Goal: Check status: Check status

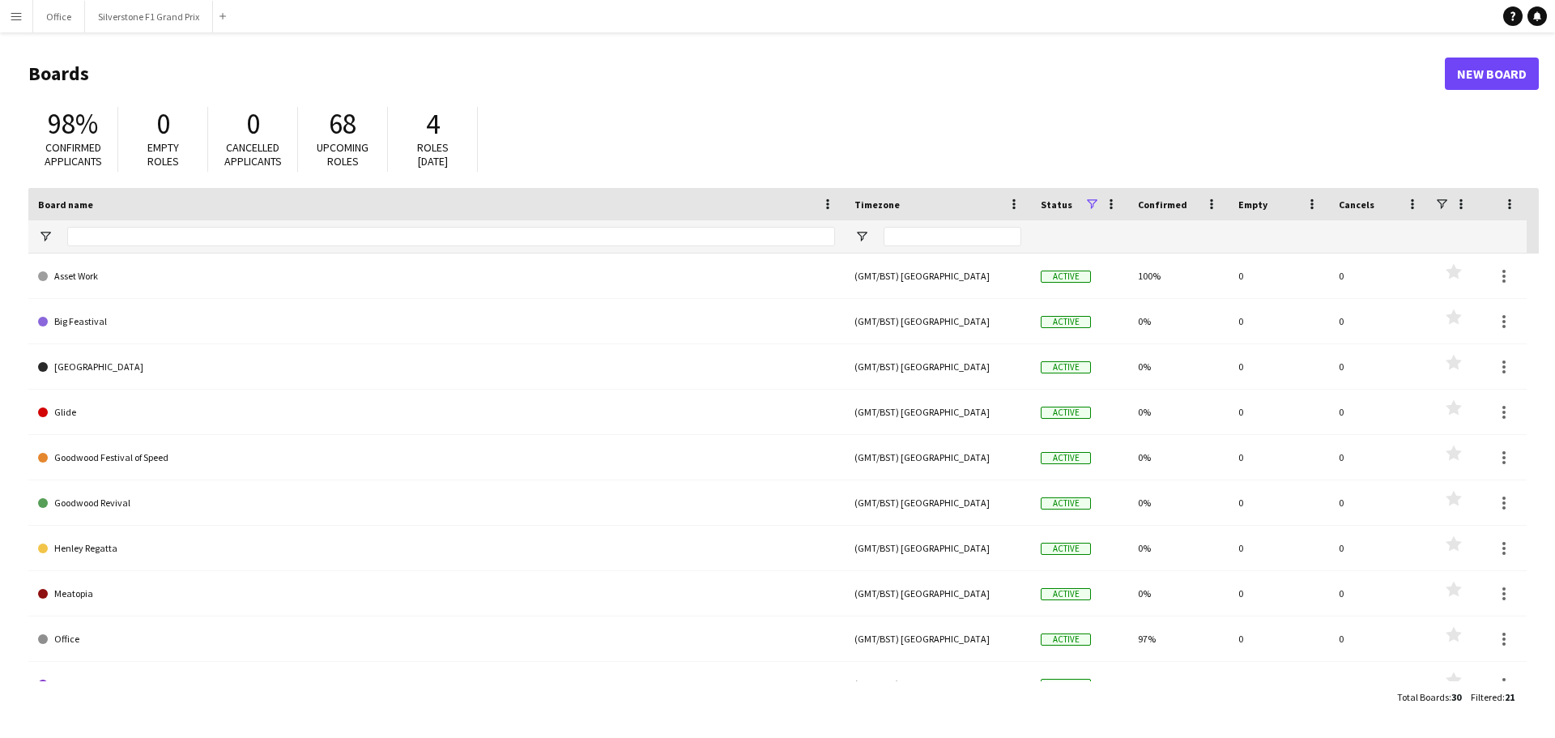
click at [23, 23] on button "Menu" at bounding box center [16, 16] width 32 height 32
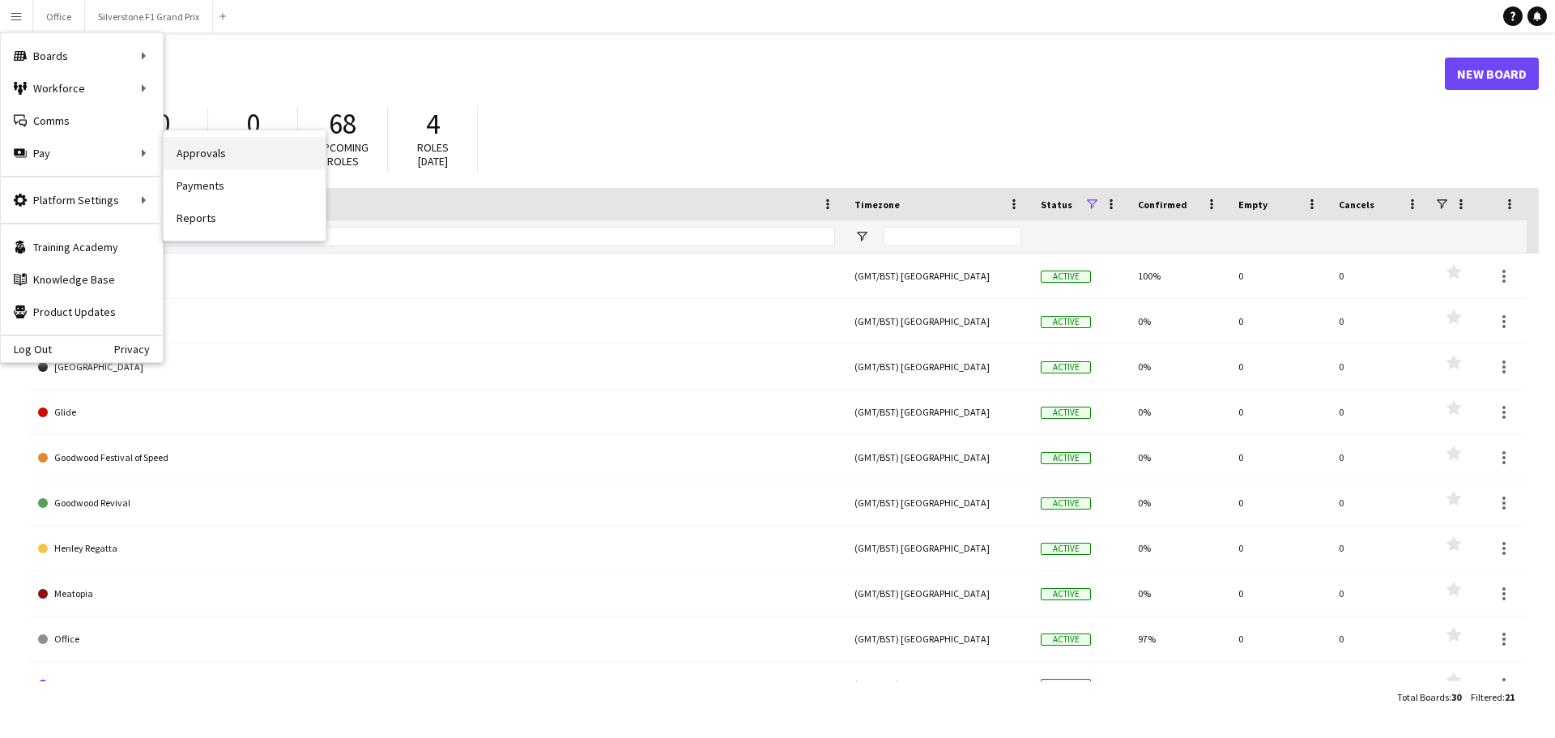
click at [182, 151] on link "Approvals" at bounding box center [245, 153] width 162 height 32
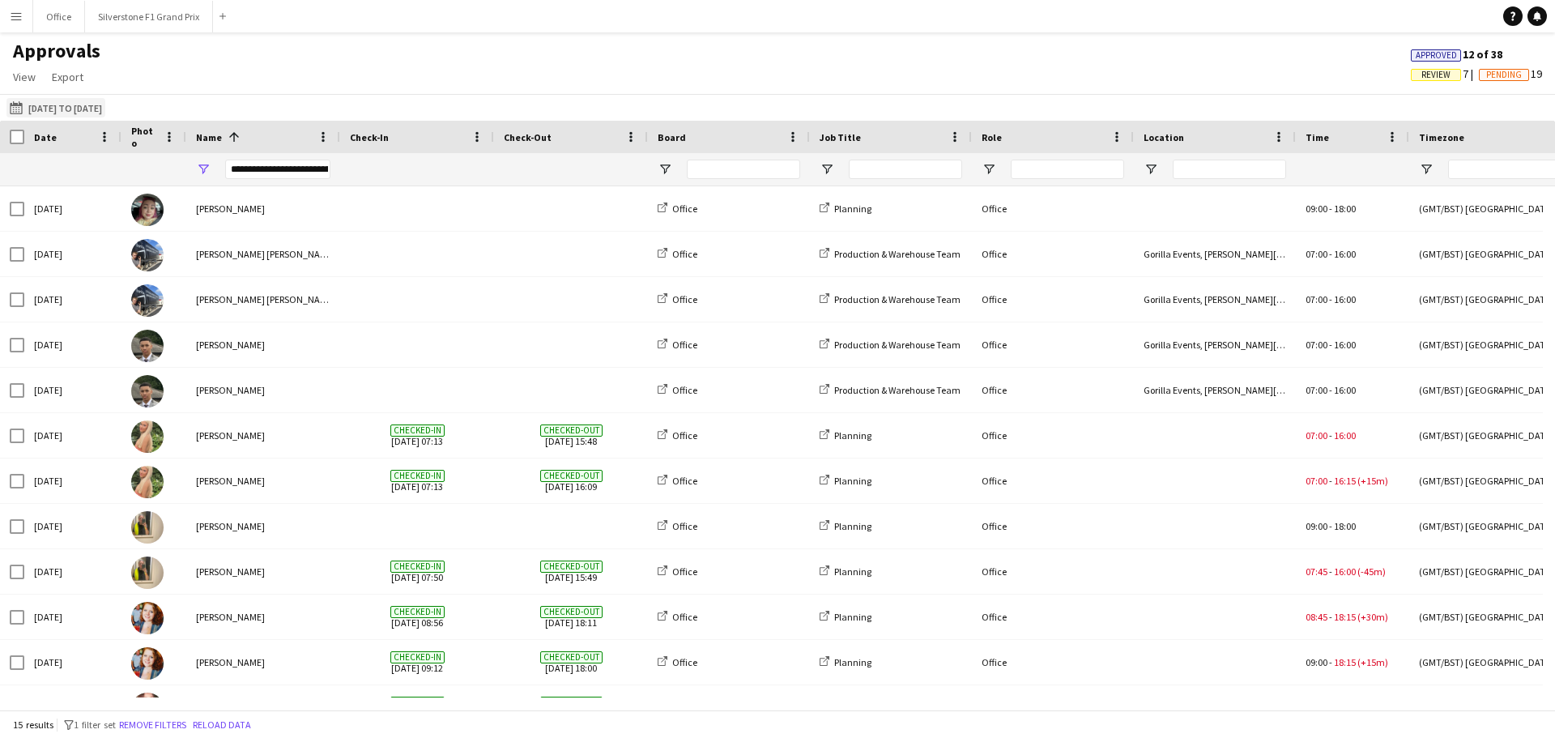
click at [105, 113] on button "[DATE] to [DATE] [DATE] to [DATE]" at bounding box center [55, 107] width 99 height 19
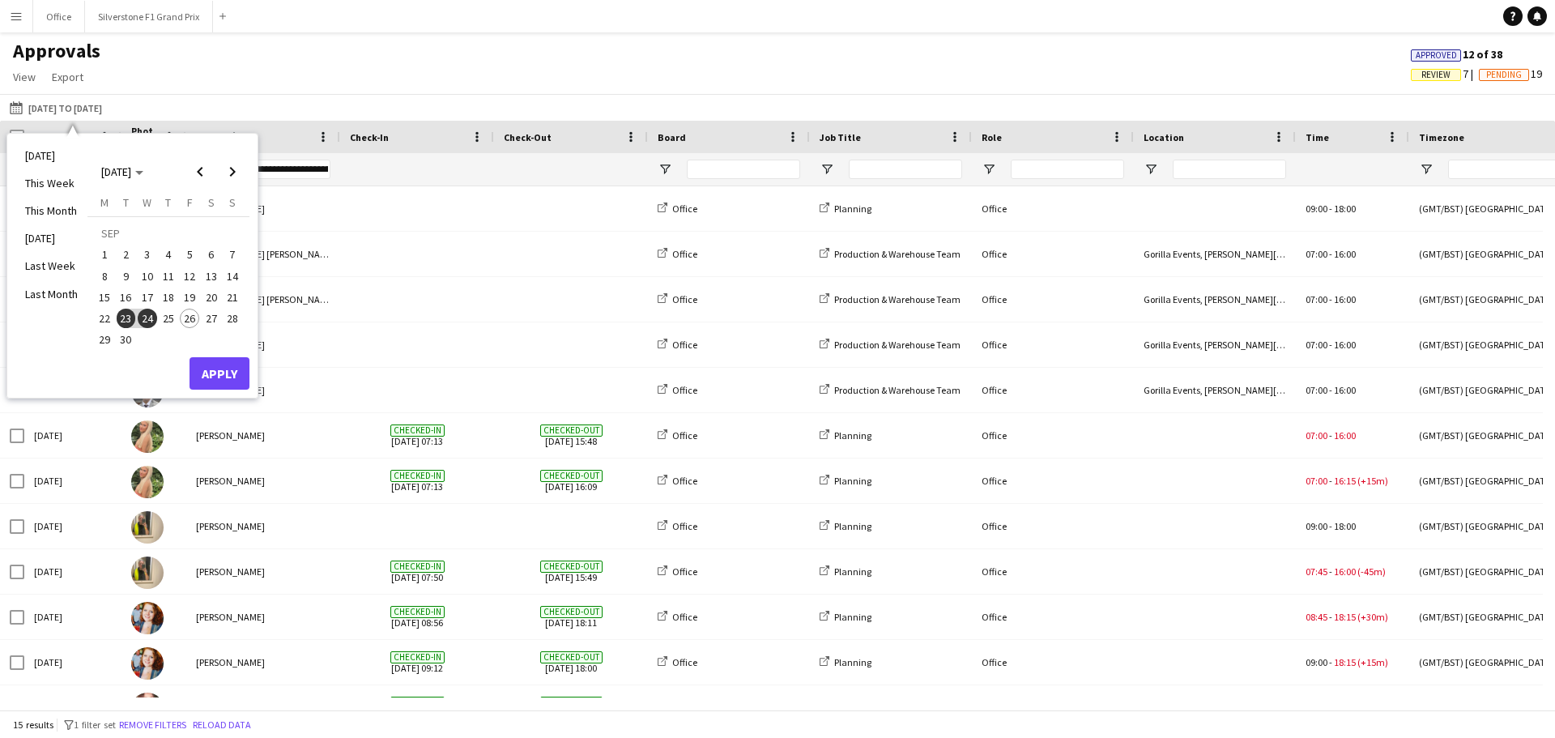
click at [171, 325] on span "25" at bounding box center [168, 318] width 19 height 19
click at [218, 368] on button "Apply" at bounding box center [220, 373] width 60 height 32
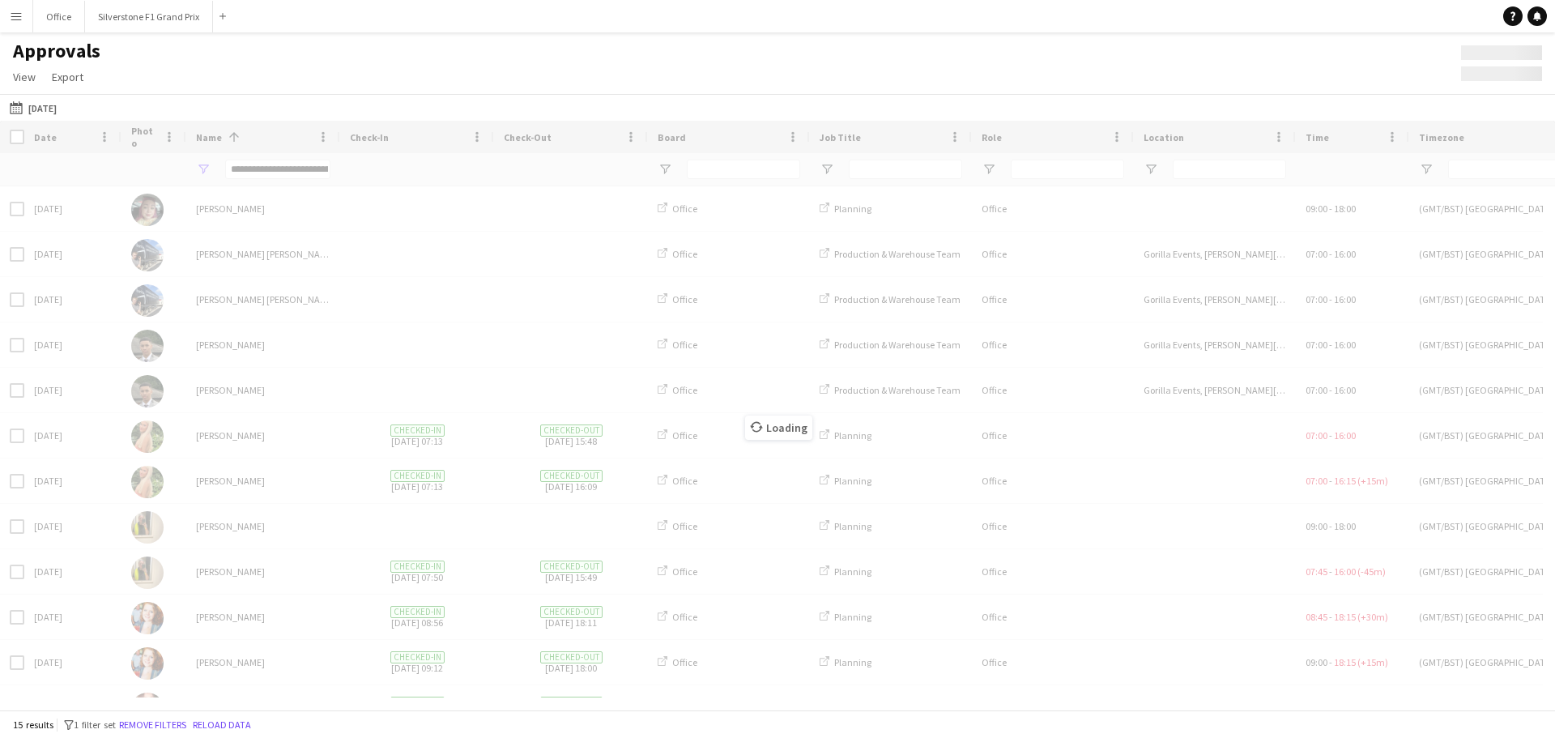
type input "**********"
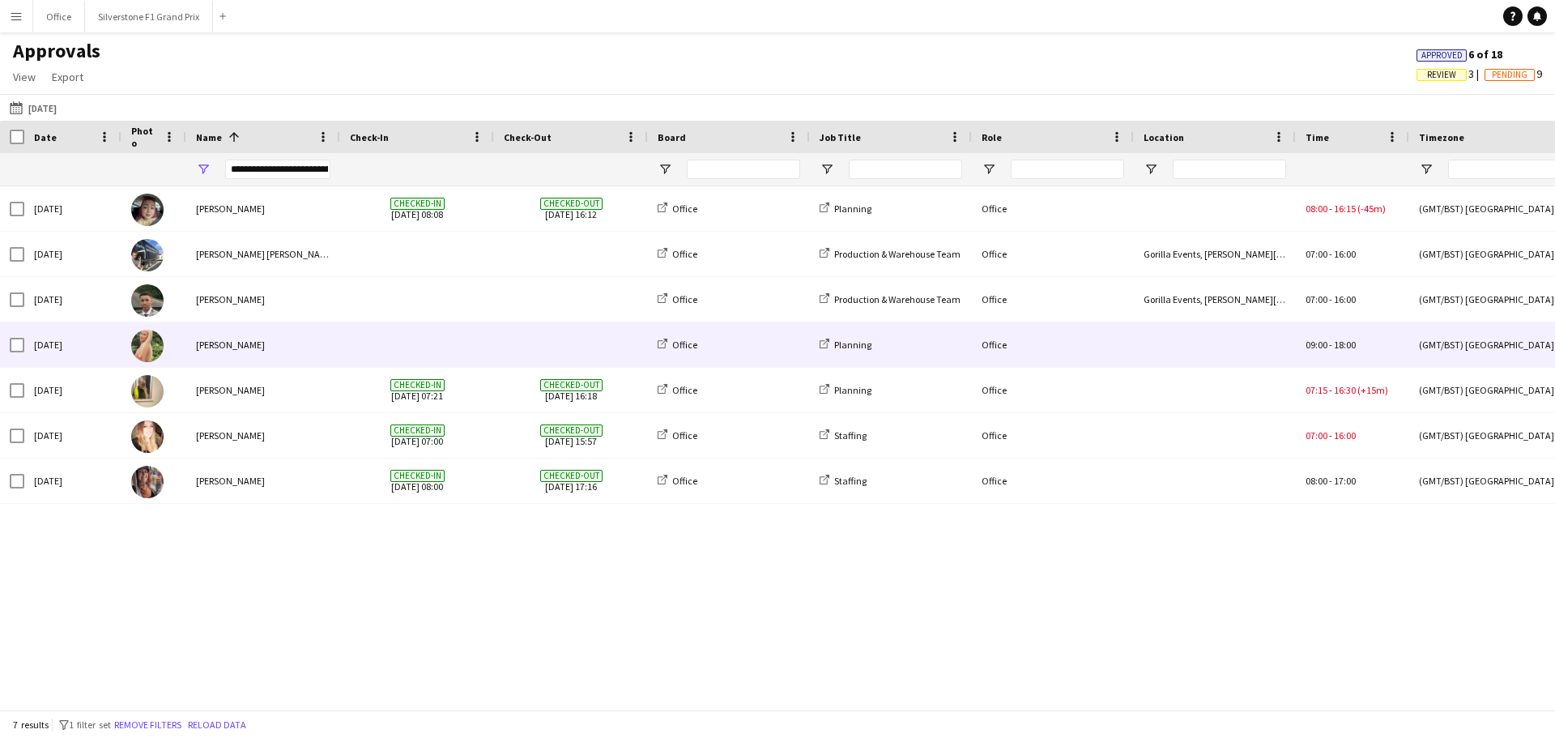
click at [517, 341] on span at bounding box center [571, 344] width 134 height 45
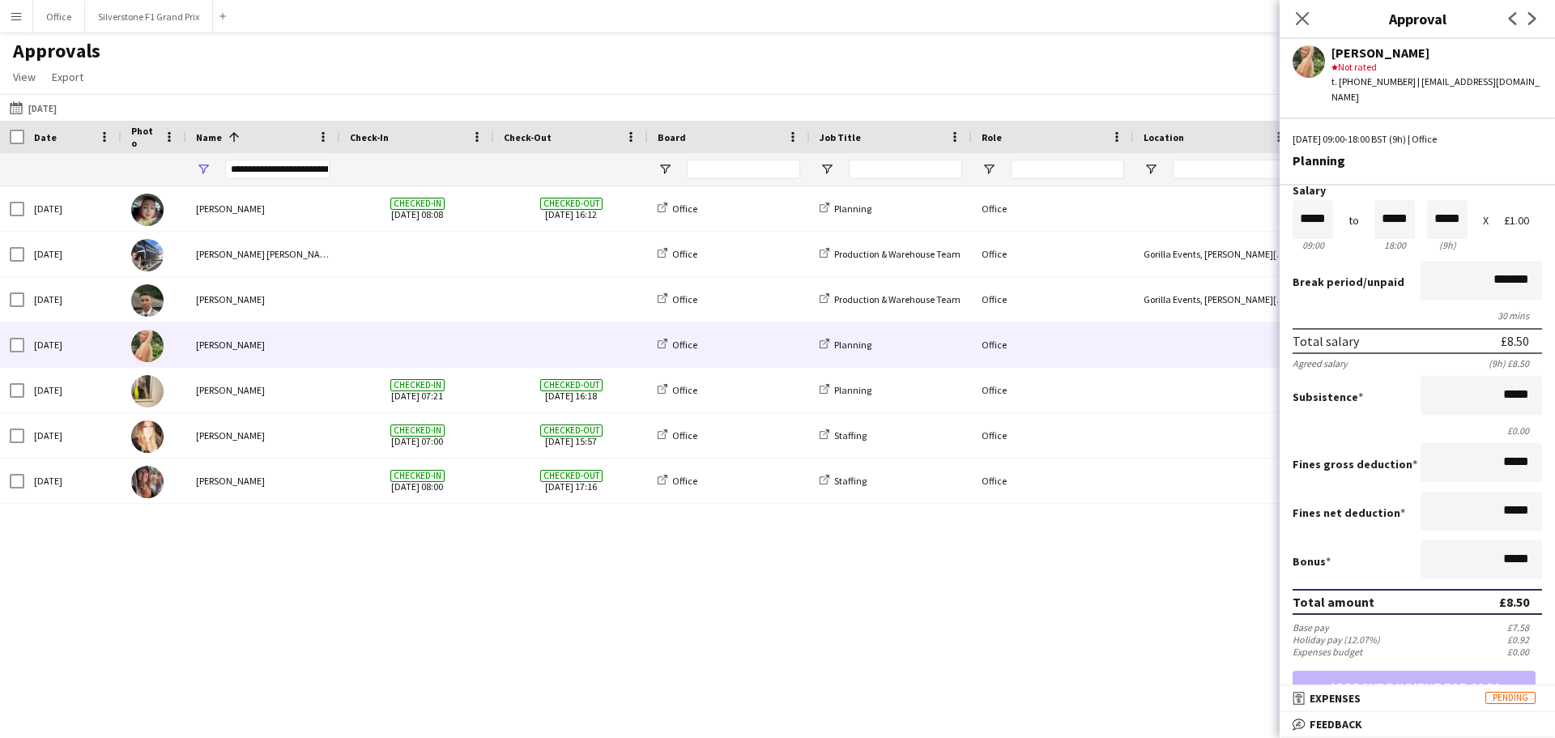
scroll to position [219, 0]
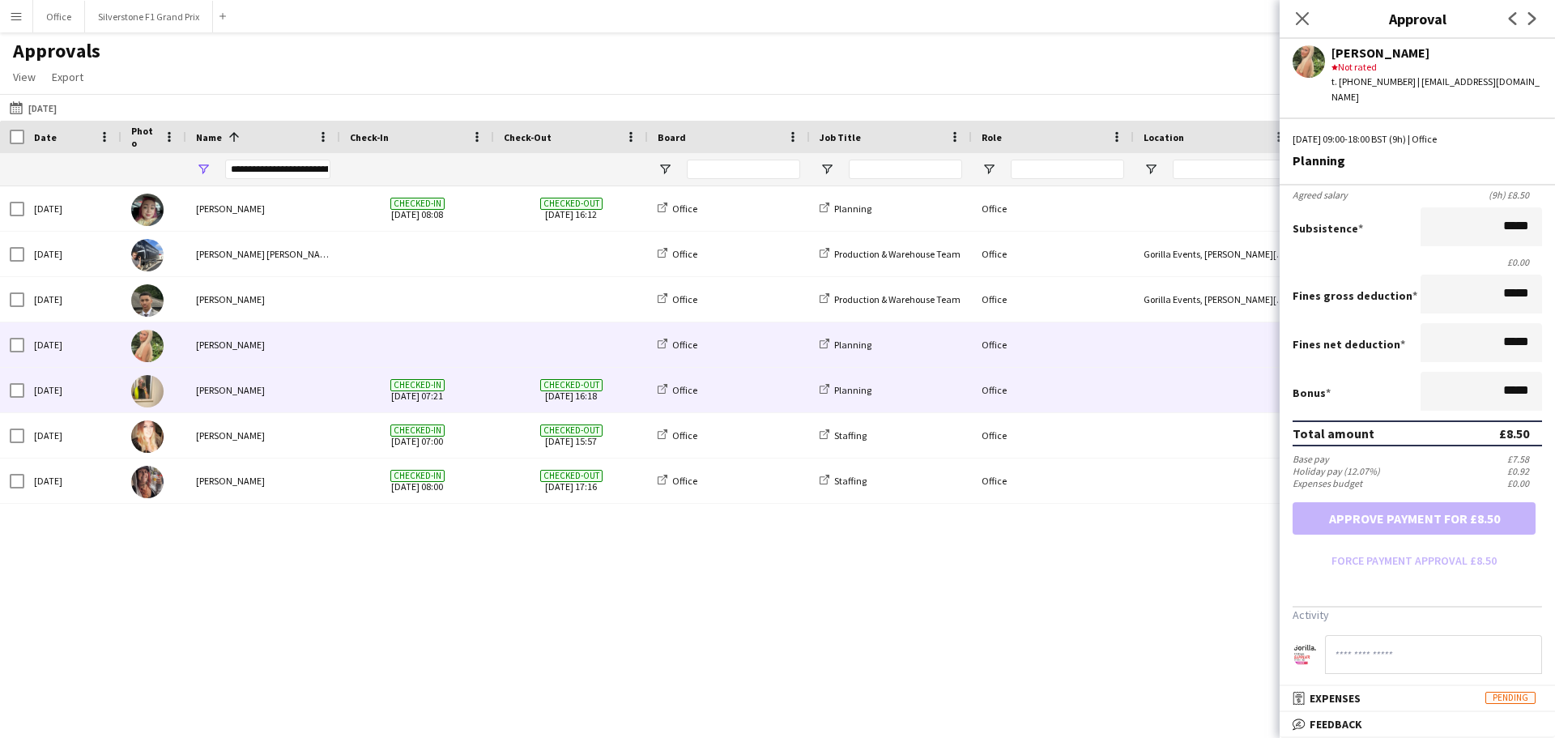
click at [433, 389] on span "Checked-in" at bounding box center [417, 385] width 54 height 12
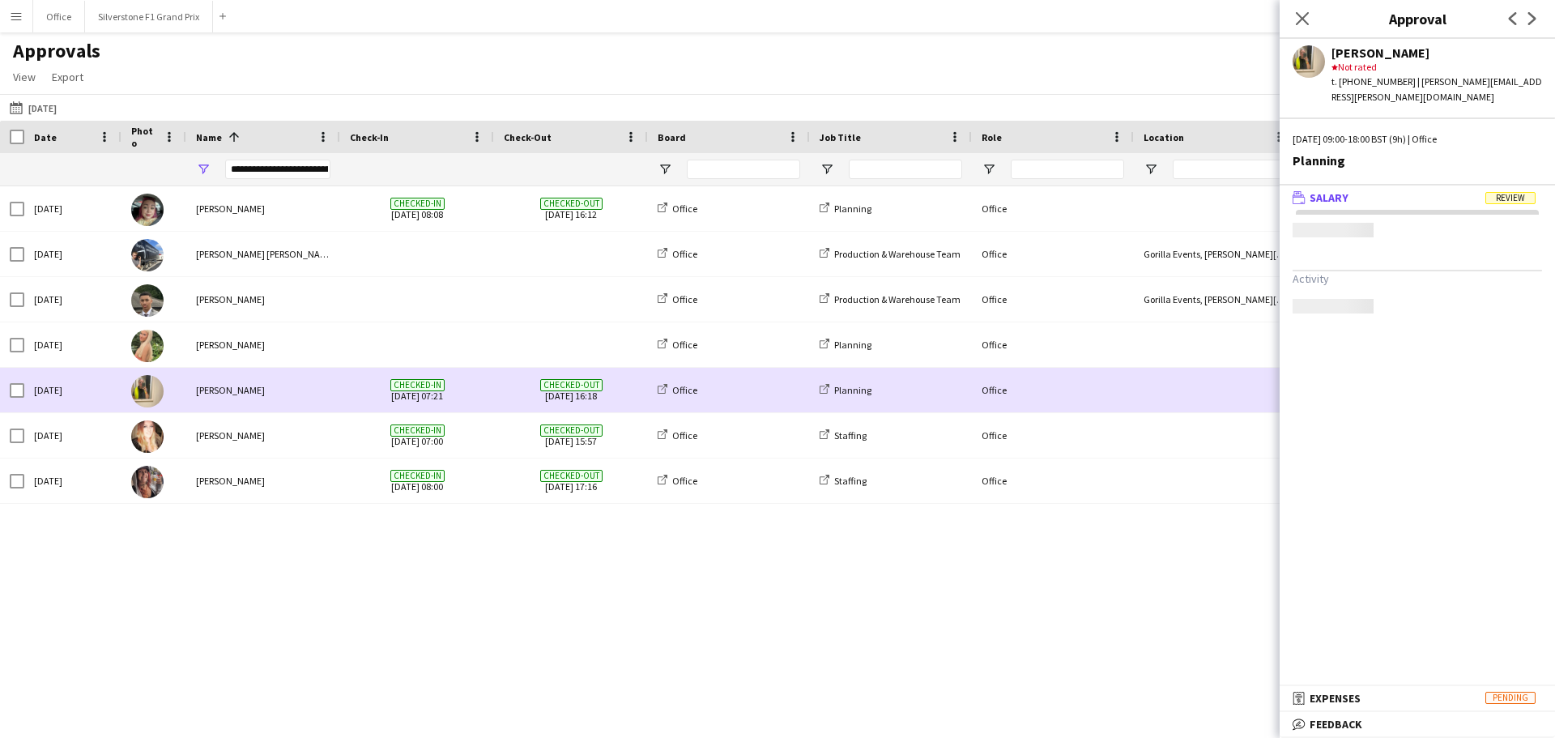
scroll to position [0, 0]
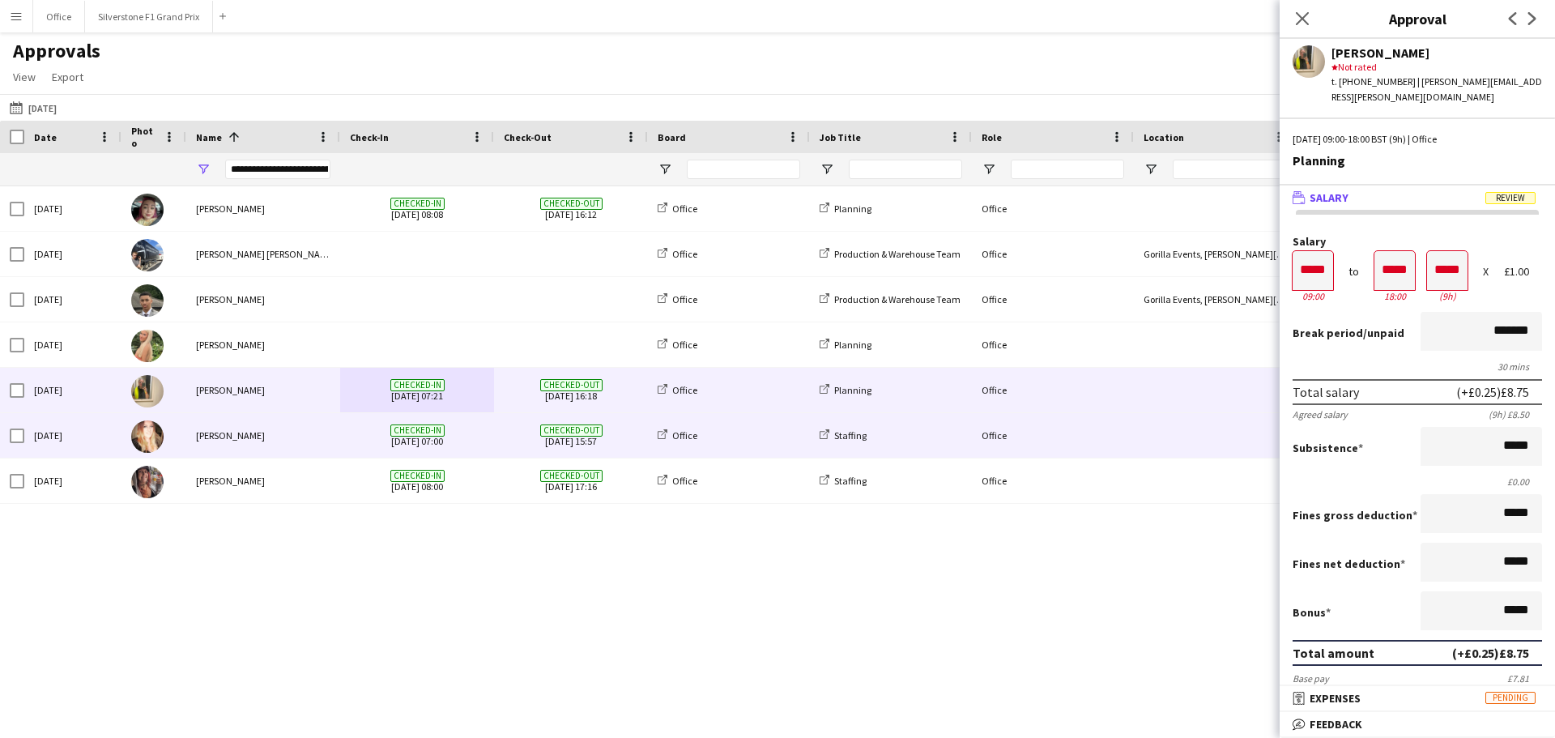
click at [334, 437] on div "[PERSON_NAME]" at bounding box center [263, 435] width 154 height 45
